Goal: Navigation & Orientation: Understand site structure

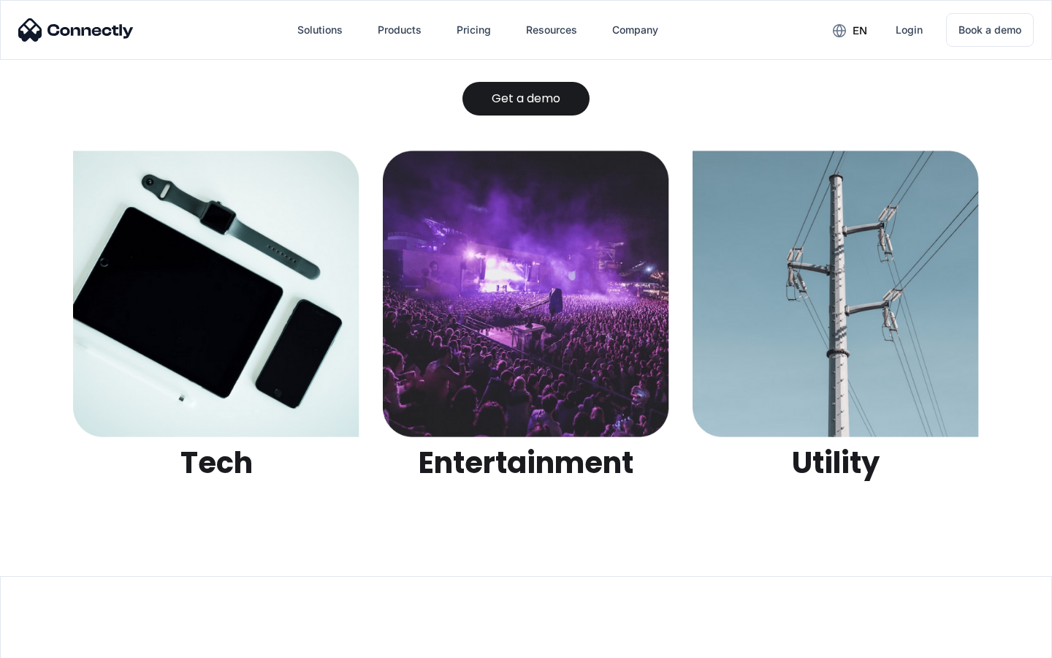
scroll to position [4611, 0]
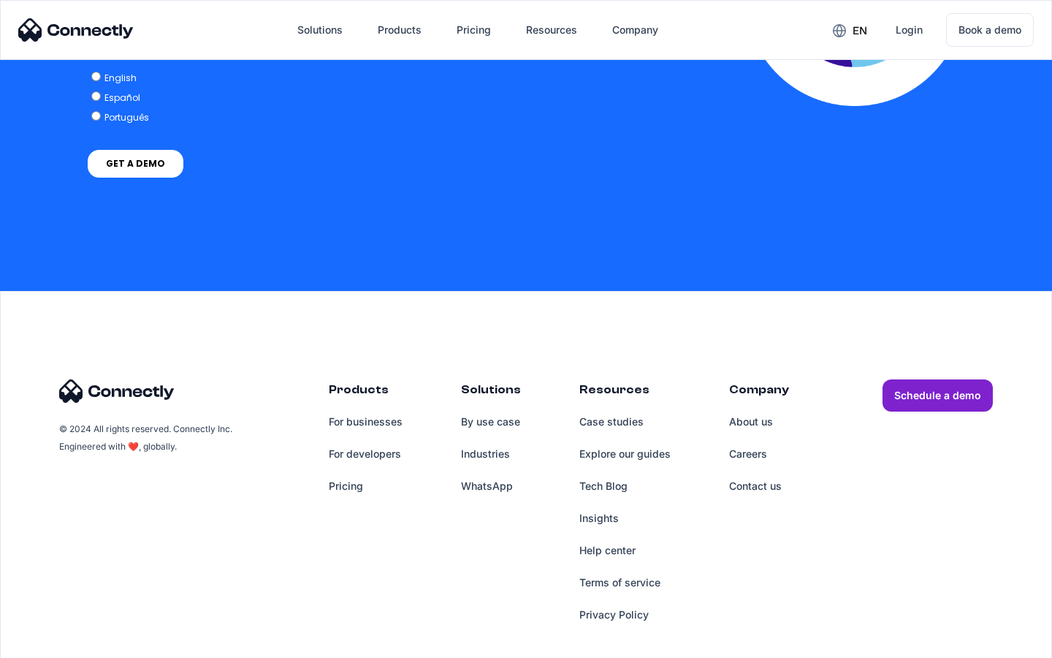
scroll to position [2986, 0]
